Goal: Complete application form: Complete application form

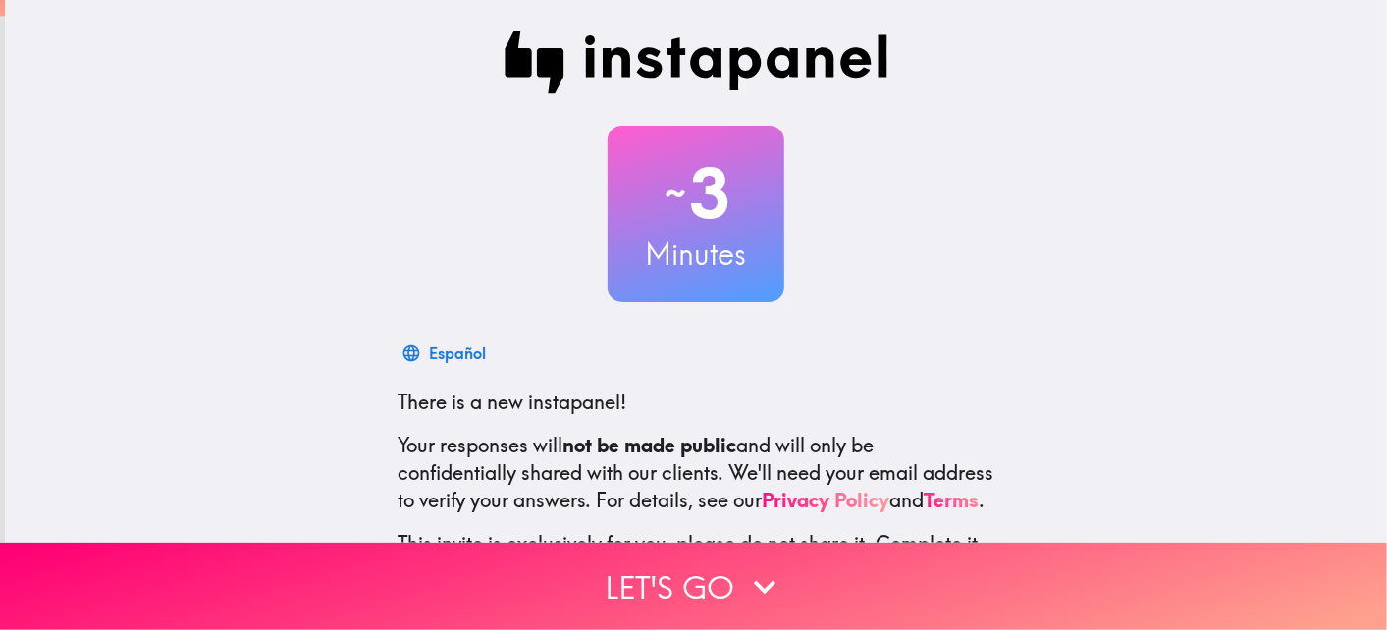
scroll to position [171, 0]
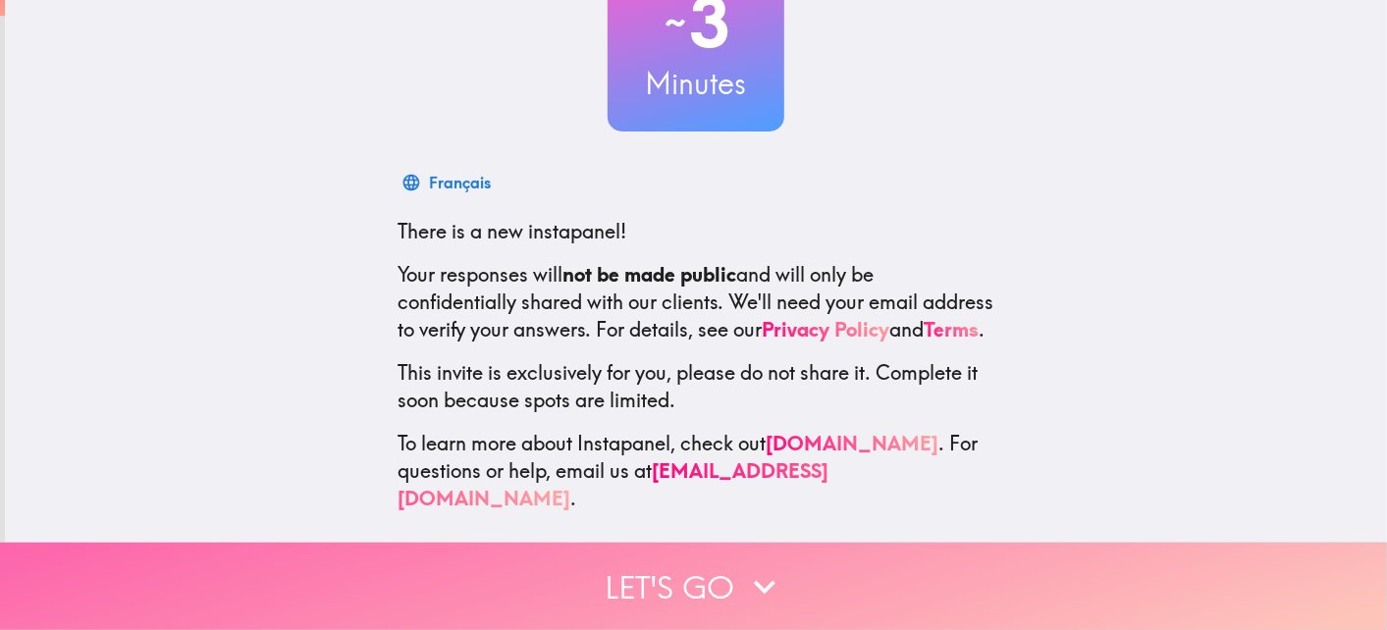
click at [809, 571] on button "Let's go" at bounding box center [693, 586] width 1387 height 87
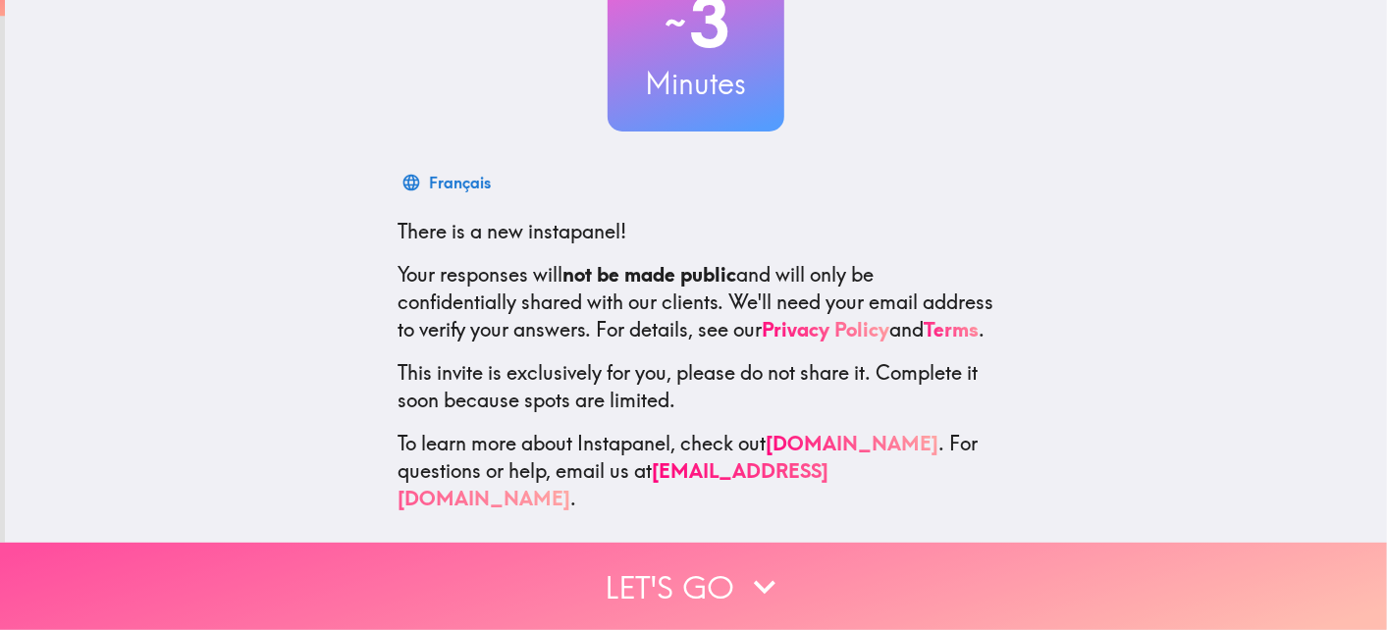
scroll to position [0, 0]
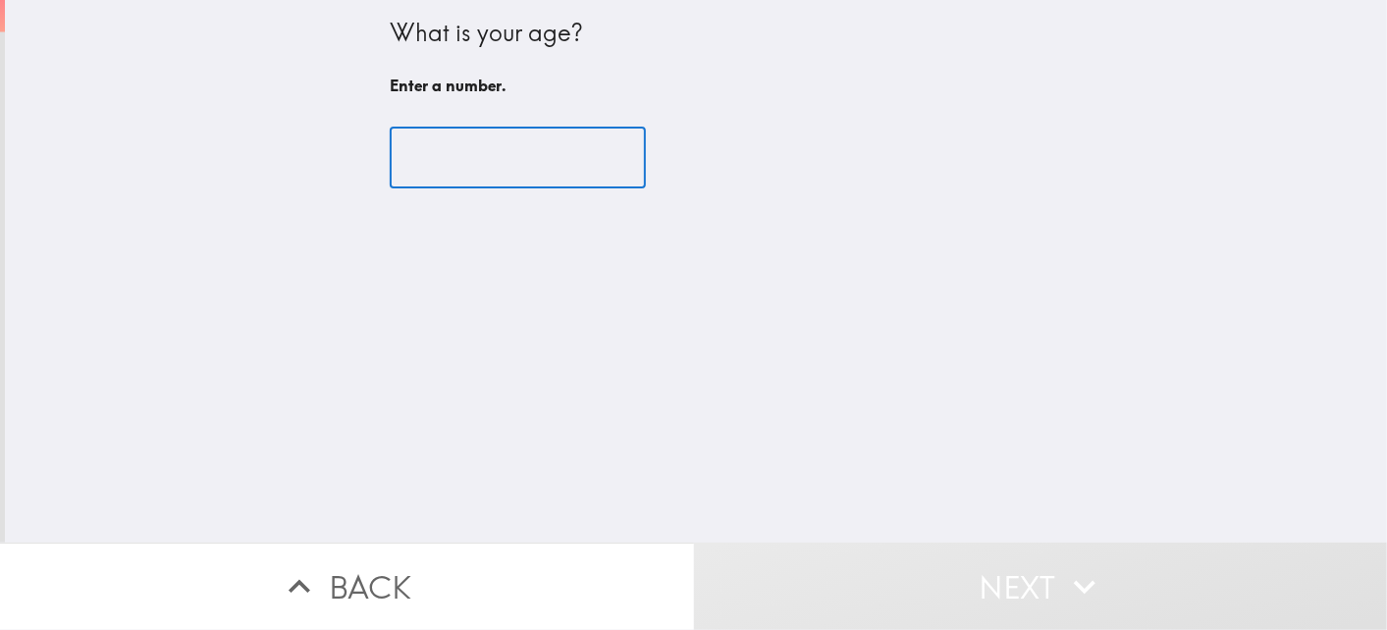
click at [506, 156] on input "number" at bounding box center [518, 158] width 256 height 61
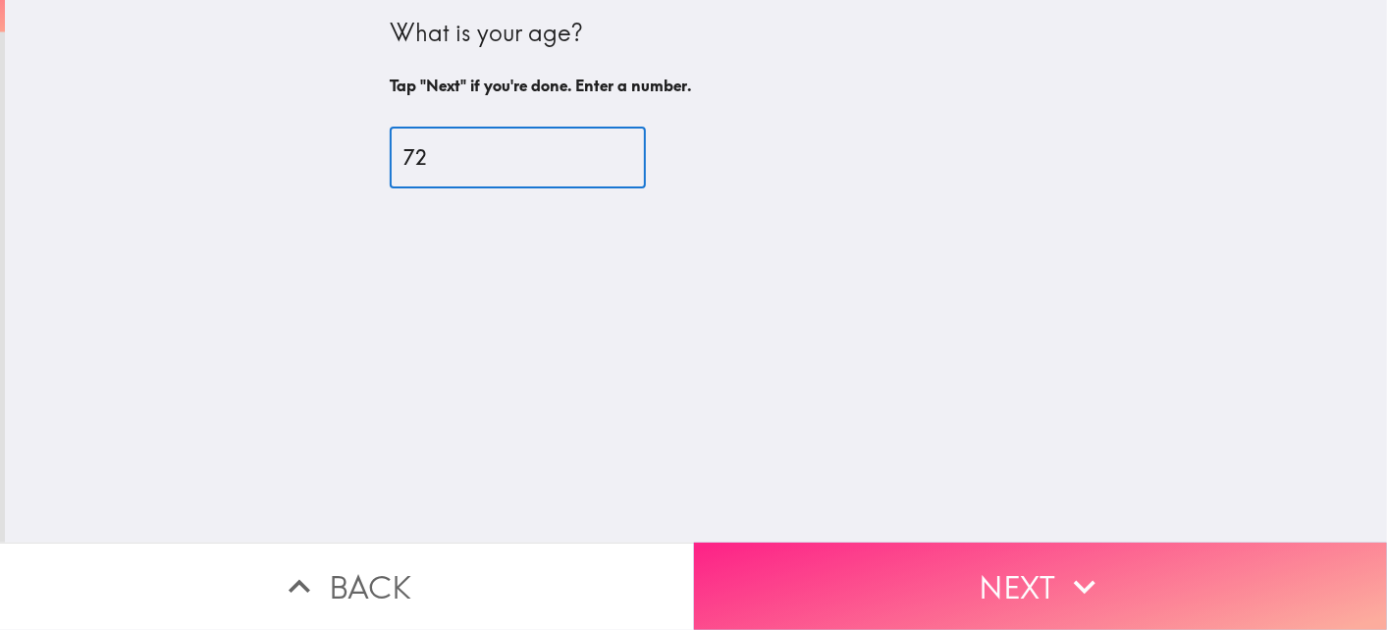
type input "72"
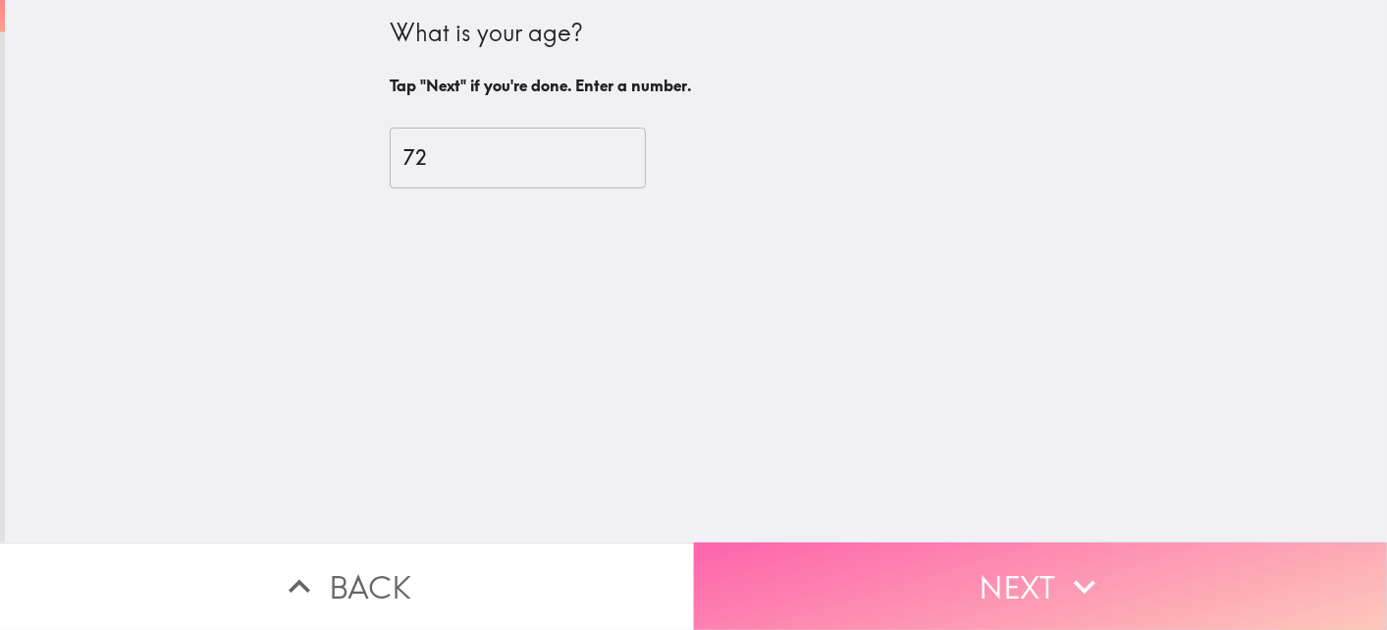
click at [886, 582] on button "Next" at bounding box center [1041, 586] width 694 height 87
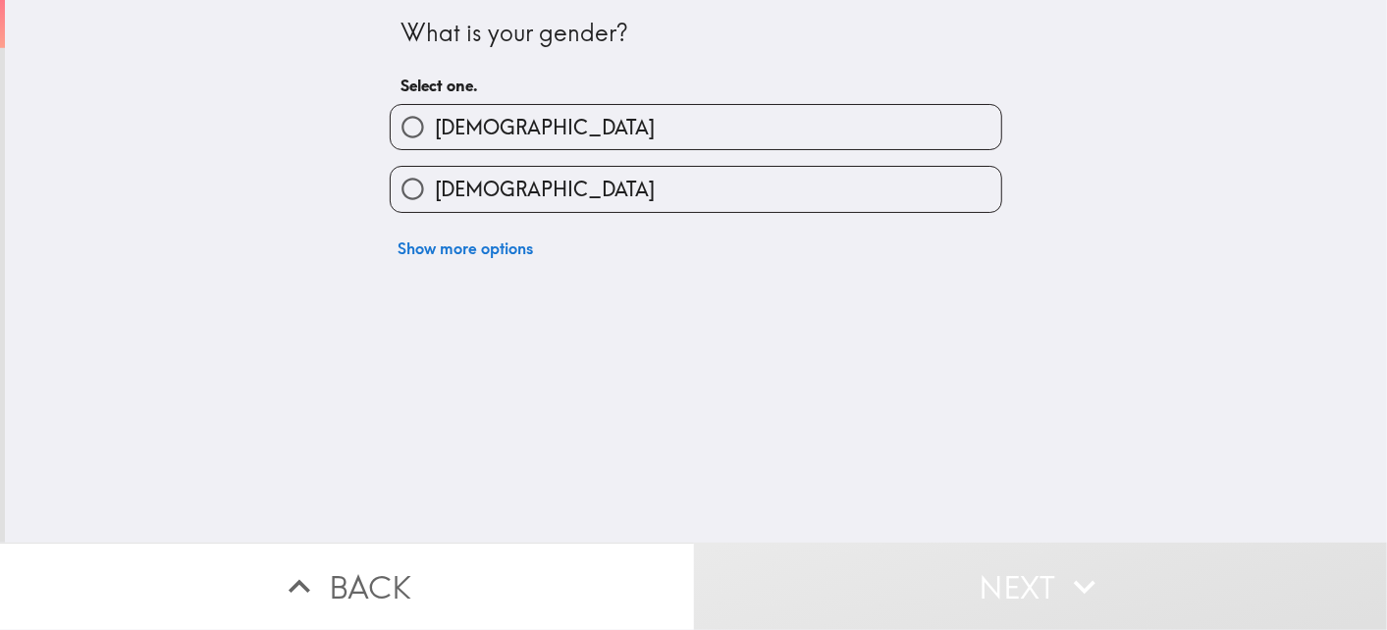
click at [495, 137] on label "[DEMOGRAPHIC_DATA]" at bounding box center [696, 127] width 611 height 44
click at [435, 137] on input "[DEMOGRAPHIC_DATA]" at bounding box center [413, 127] width 44 height 44
radio input "true"
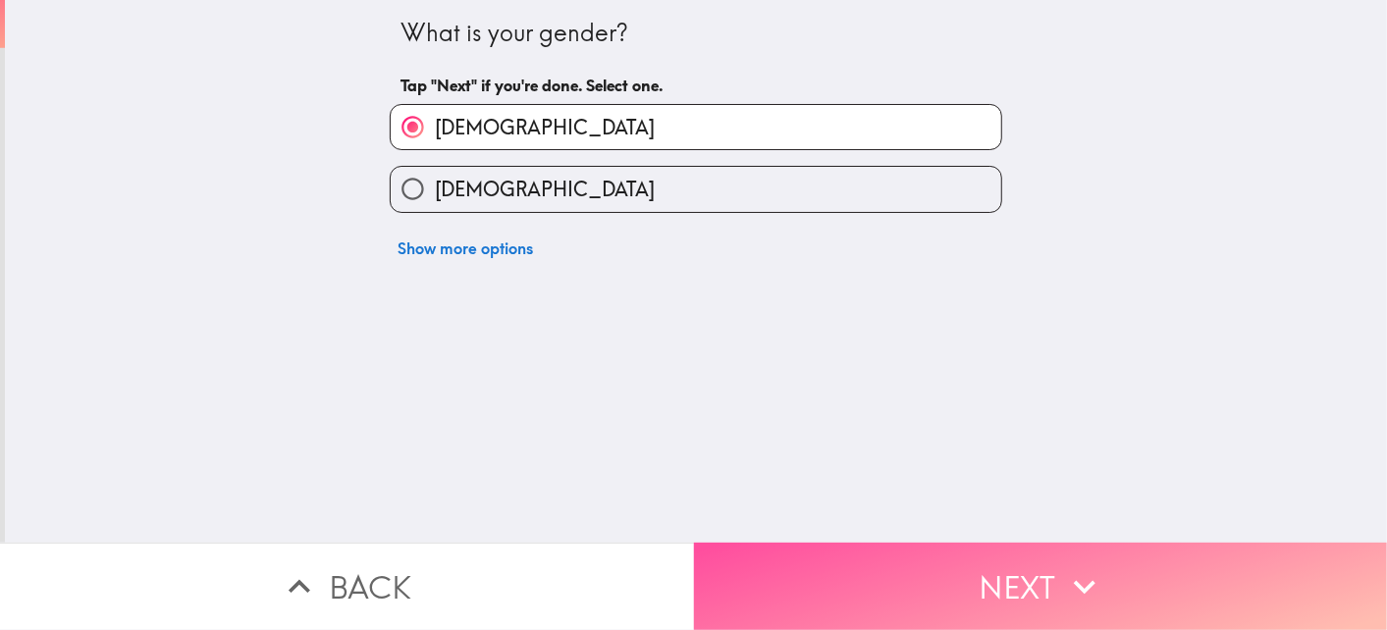
drag, startPoint x: 844, startPoint y: 568, endPoint x: 827, endPoint y: 558, distance: 19.9
click at [844, 568] on button "Next" at bounding box center [1041, 586] width 694 height 87
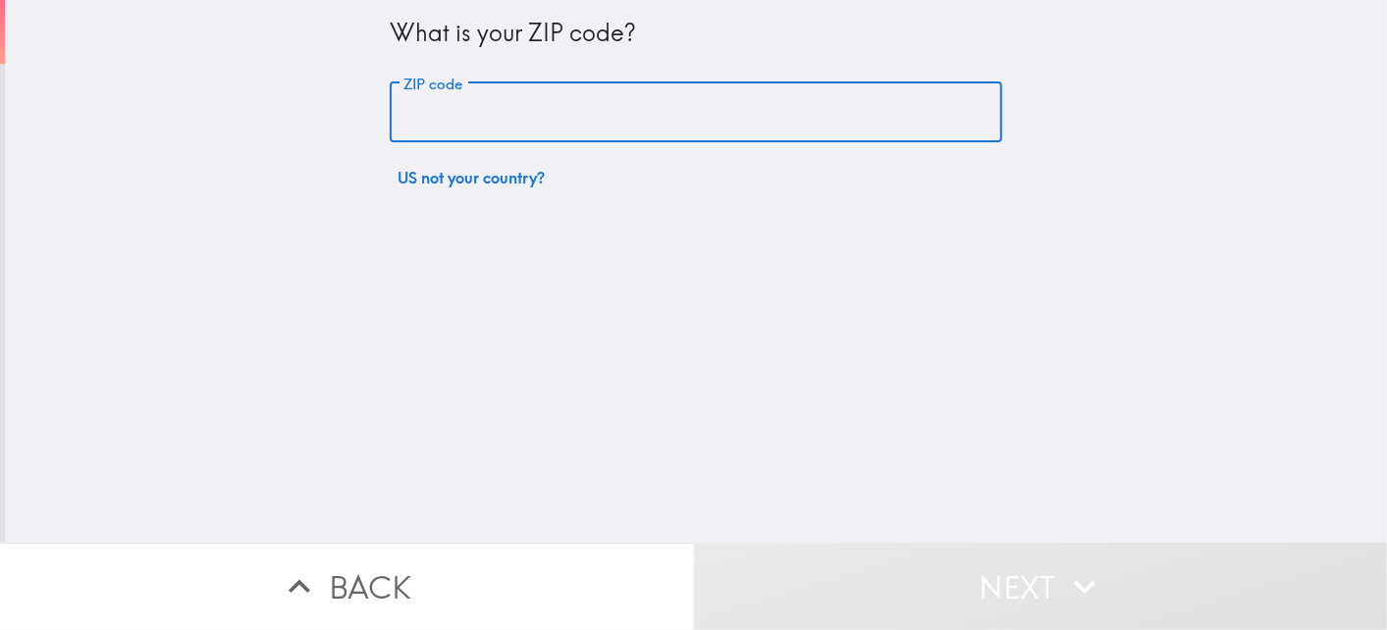
click at [598, 99] on input "ZIP code" at bounding box center [696, 112] width 612 height 61
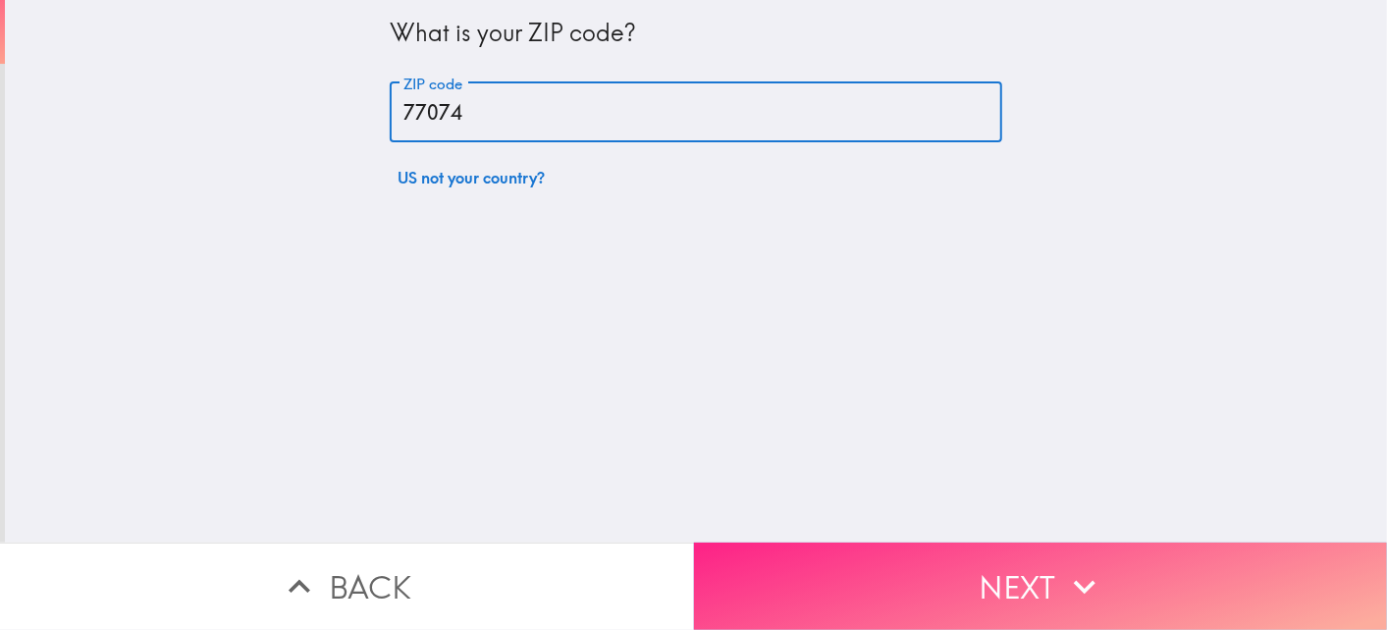
type input "77074"
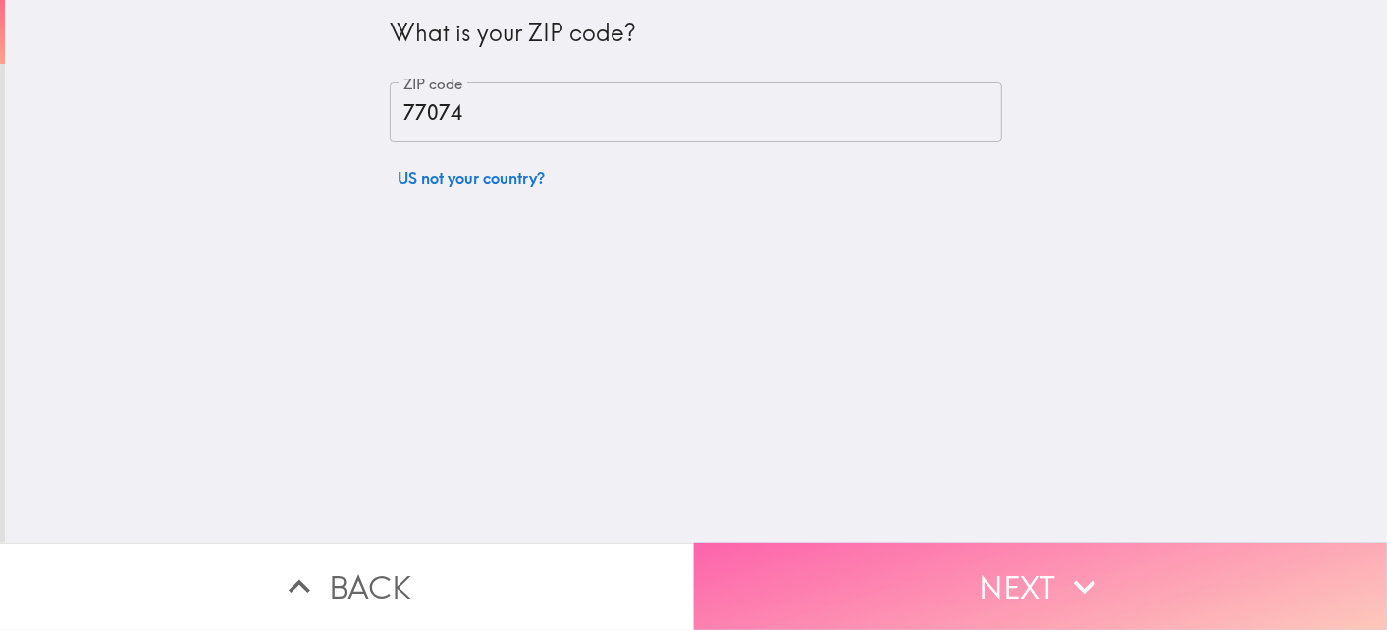
click at [878, 576] on button "Next" at bounding box center [1041, 586] width 694 height 87
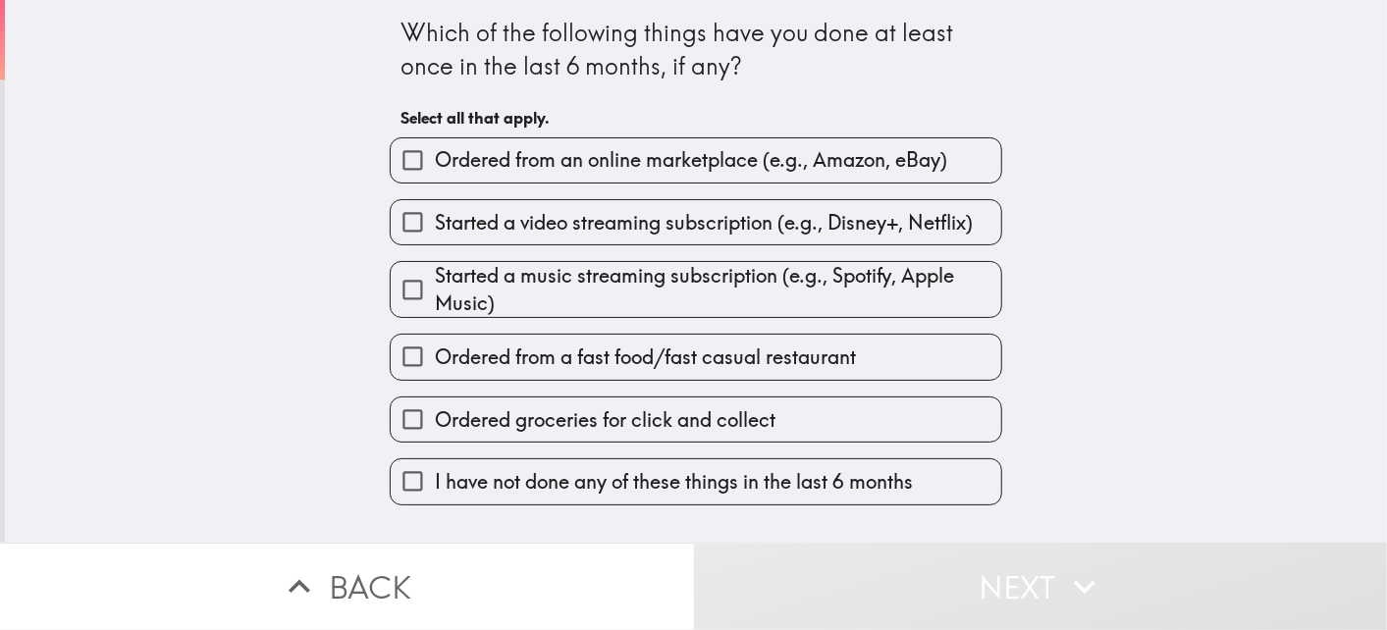
click at [410, 162] on input "Ordered from an online marketplace (e.g., Amazon, eBay)" at bounding box center [413, 160] width 44 height 44
checkbox input "true"
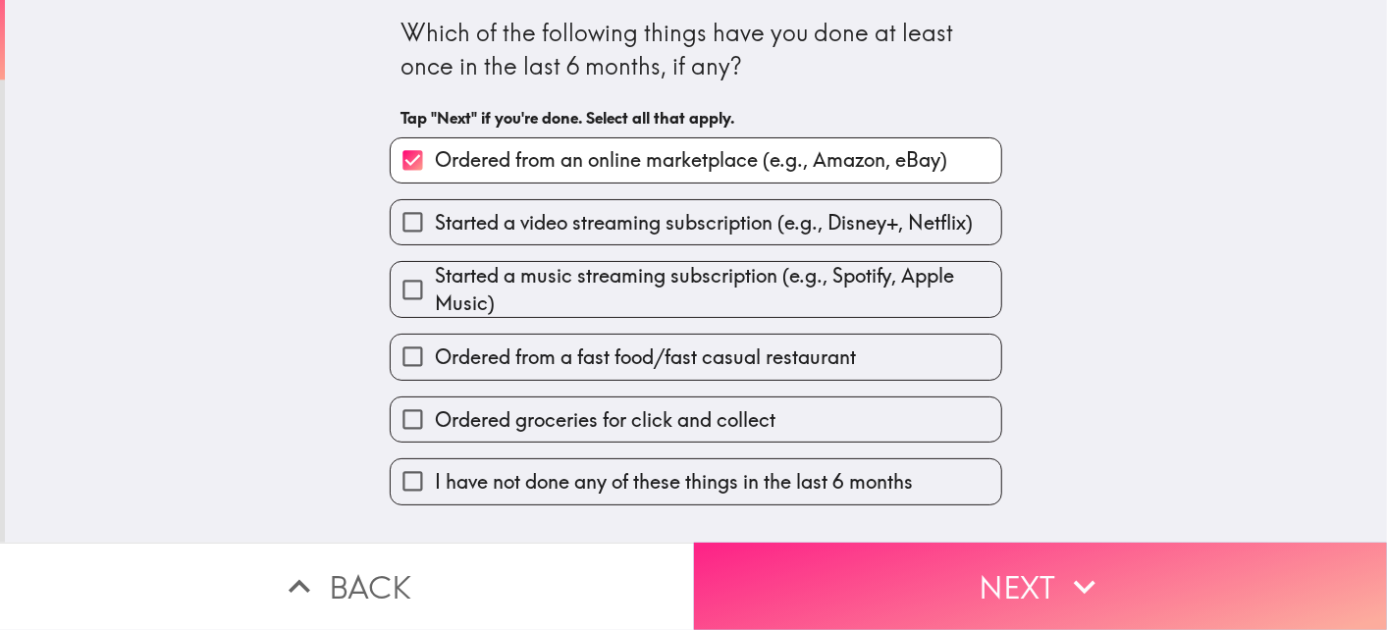
click at [774, 594] on button "Next" at bounding box center [1041, 586] width 694 height 87
